Goal: Information Seeking & Learning: Learn about a topic

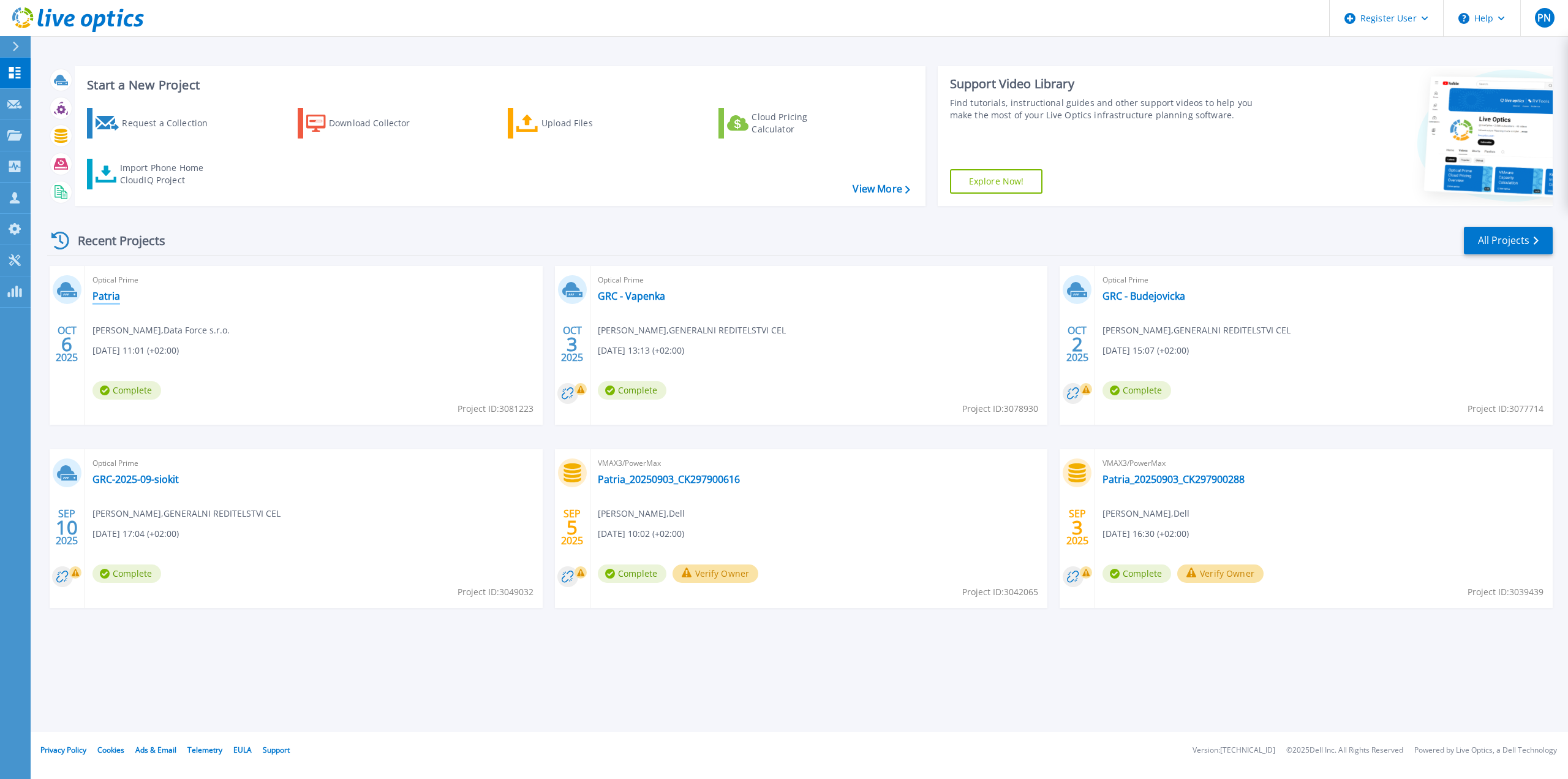
click at [103, 295] on link "Patria" at bounding box center [105, 296] width 28 height 13
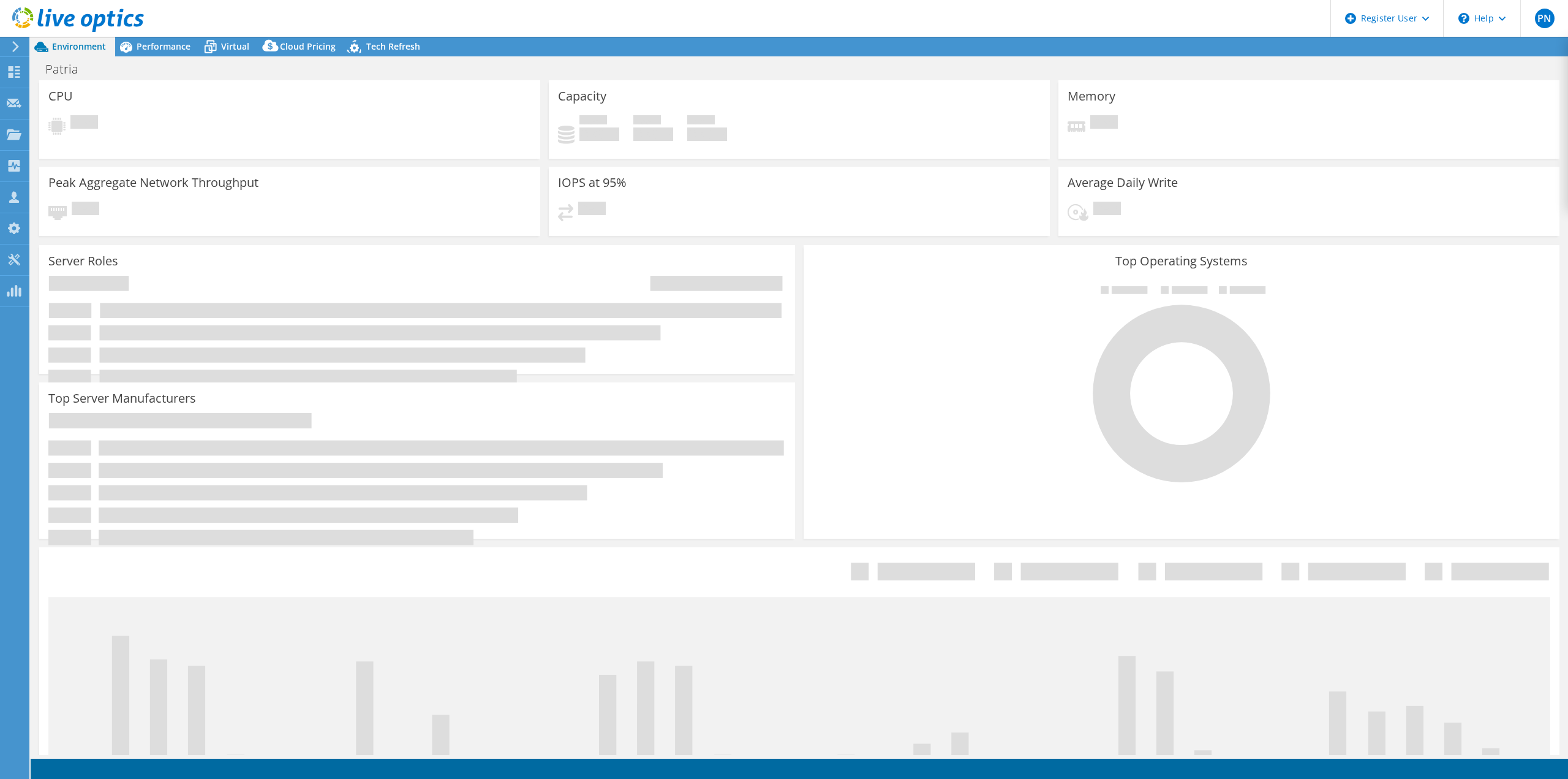
select select "EUFrankfurt"
select select "USD"
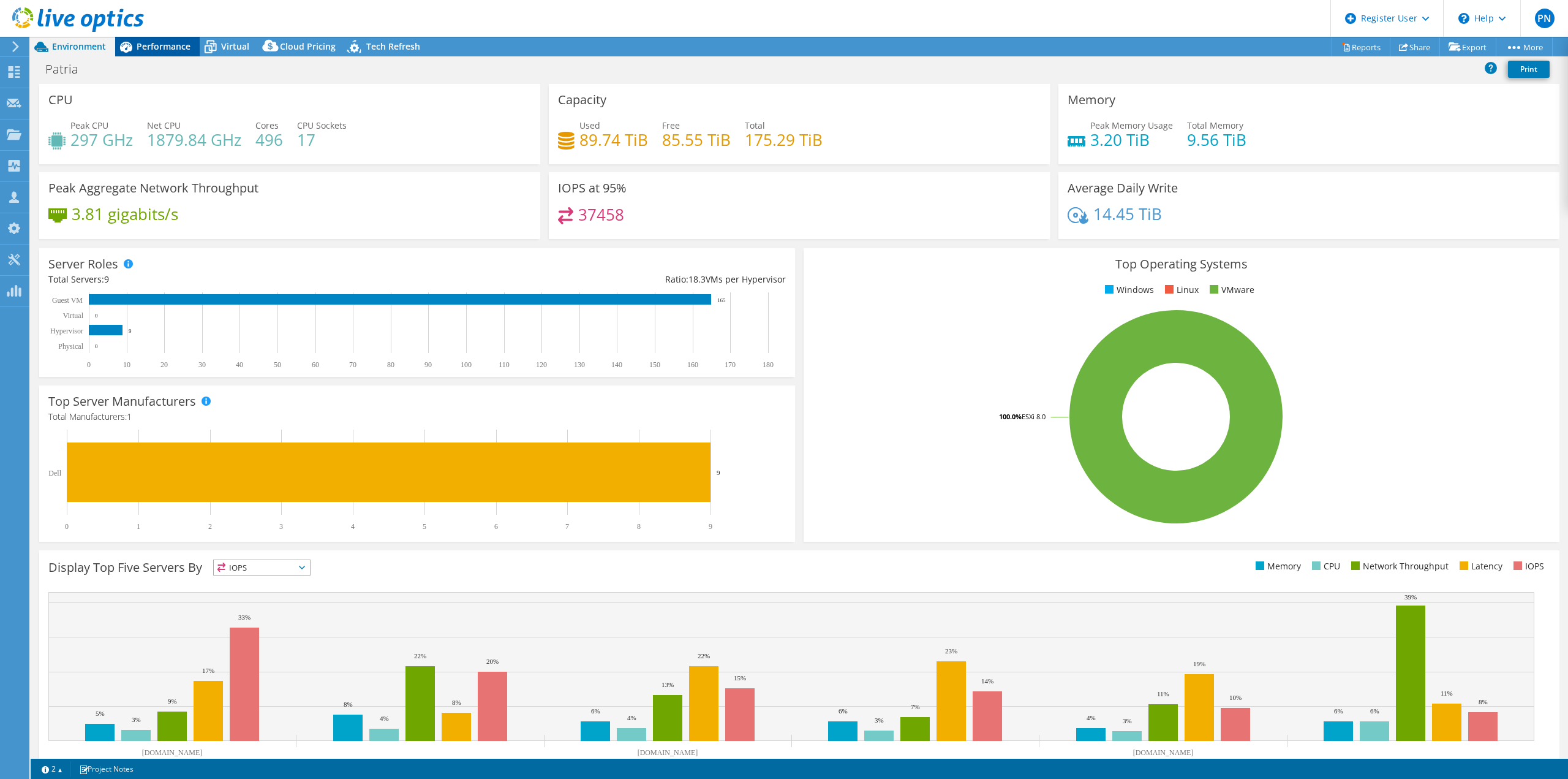
click at [159, 38] on div "Performance" at bounding box center [157, 46] width 85 height 19
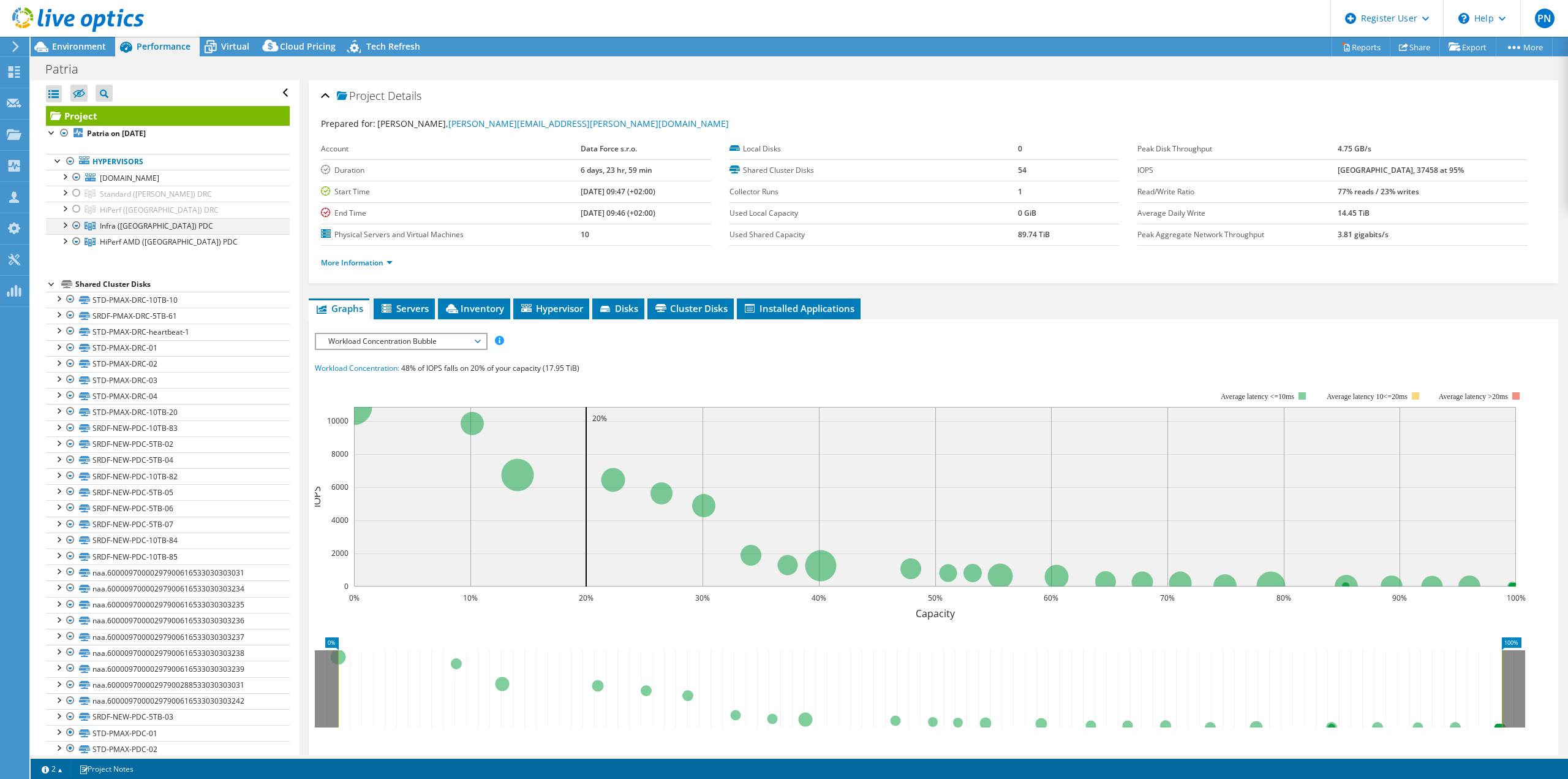
click at [67, 224] on div at bounding box center [64, 224] width 13 height 13
click at [69, 234] on div at bounding box center [70, 240] width 13 height 13
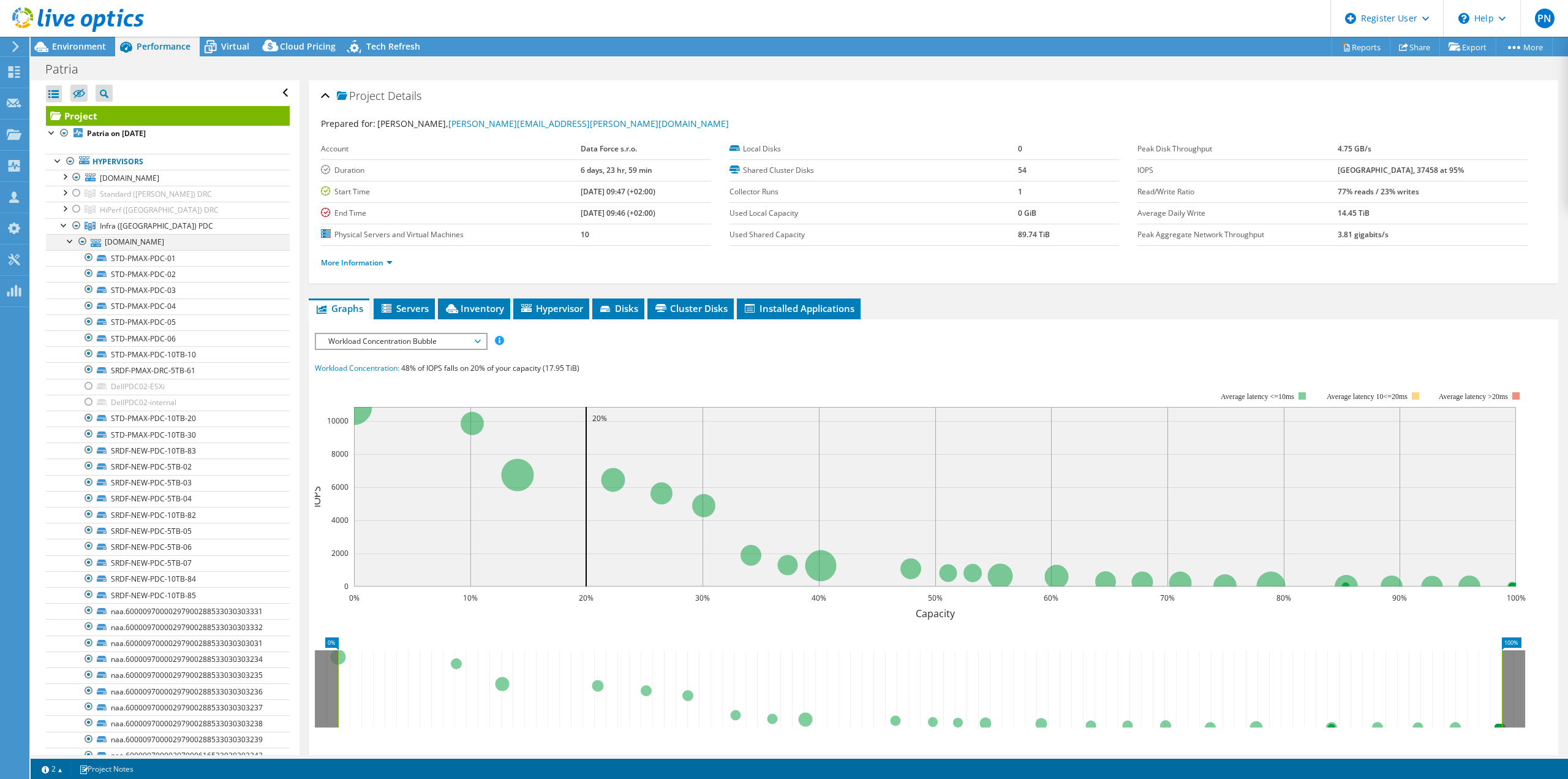
click at [72, 241] on div at bounding box center [70, 240] width 13 height 13
